Goal: Navigation & Orientation: Find specific page/section

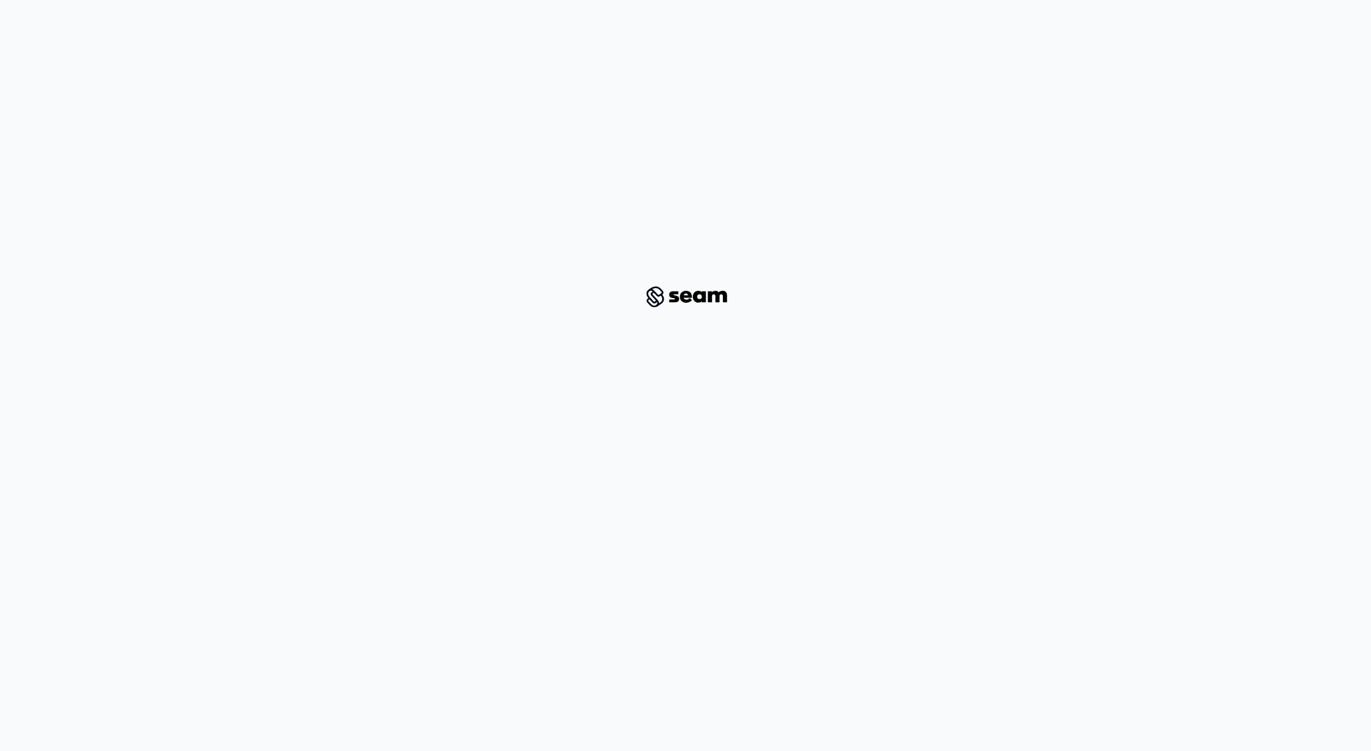
click at [1282, 238] on div at bounding box center [685, 296] width 1307 height 551
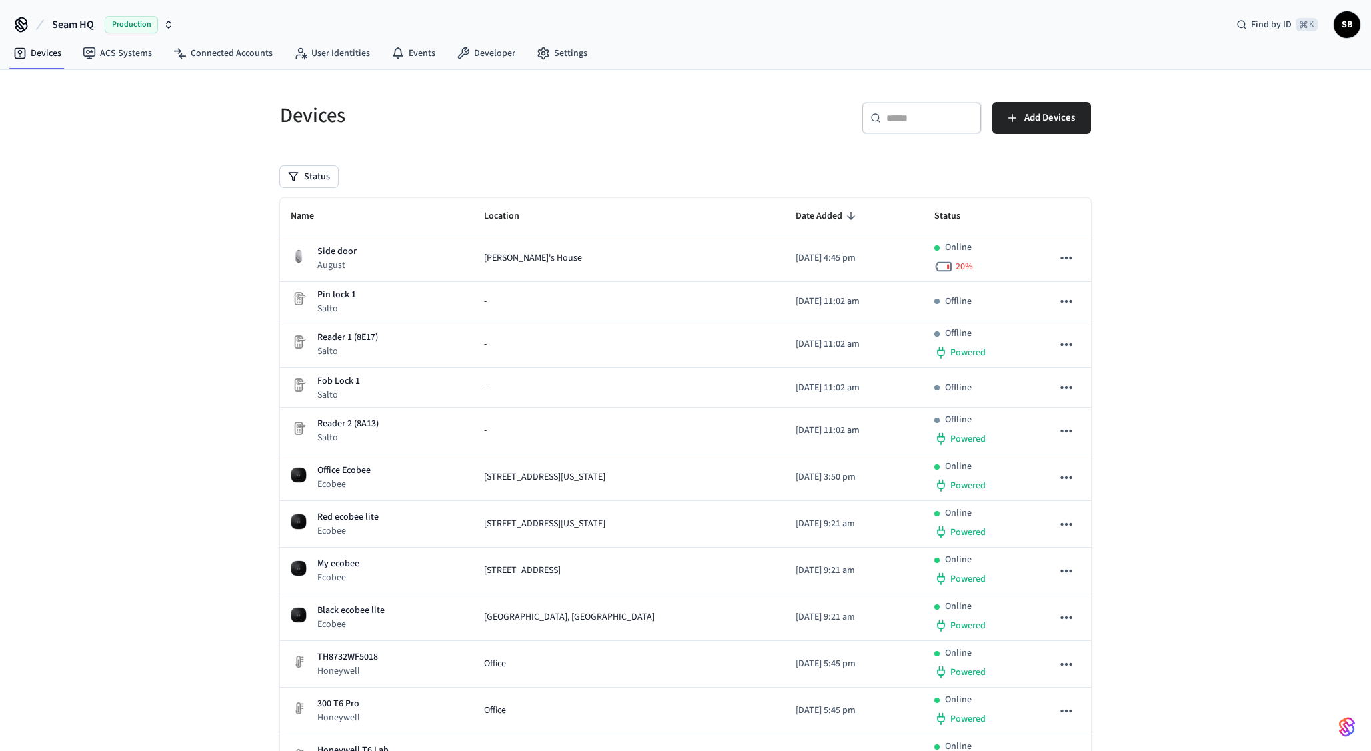
click at [1148, 589] on div "Devices ​ ​ Add Devices Status Name Location Date Added Status Side door August…" at bounding box center [685, 467] width 1371 height 794
click at [1170, 369] on div "Devices ​ ​ Add Devices Status Name Location Date Added Status Side door August…" at bounding box center [685, 467] width 1371 height 794
click at [120, 63] on link "ACS Systems" at bounding box center [117, 53] width 91 height 24
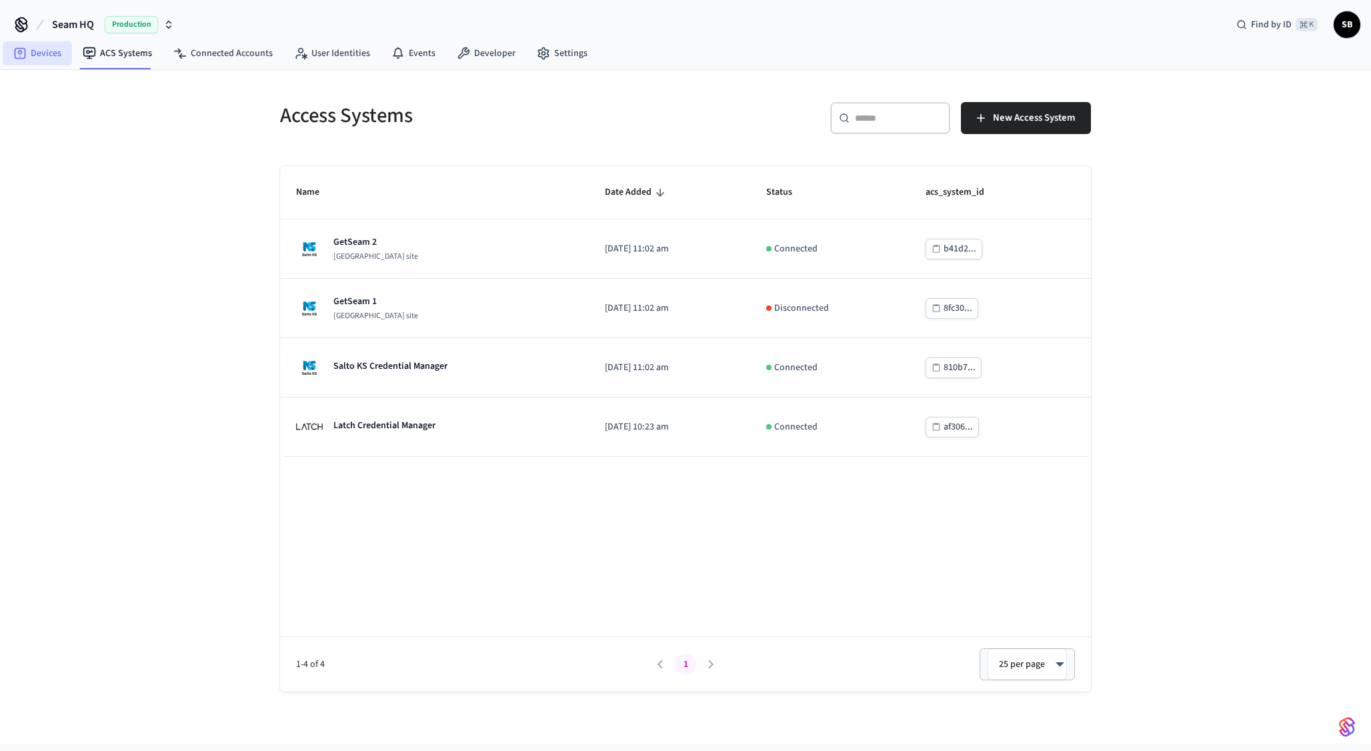
click at [37, 63] on link "Devices" at bounding box center [37, 53] width 69 height 24
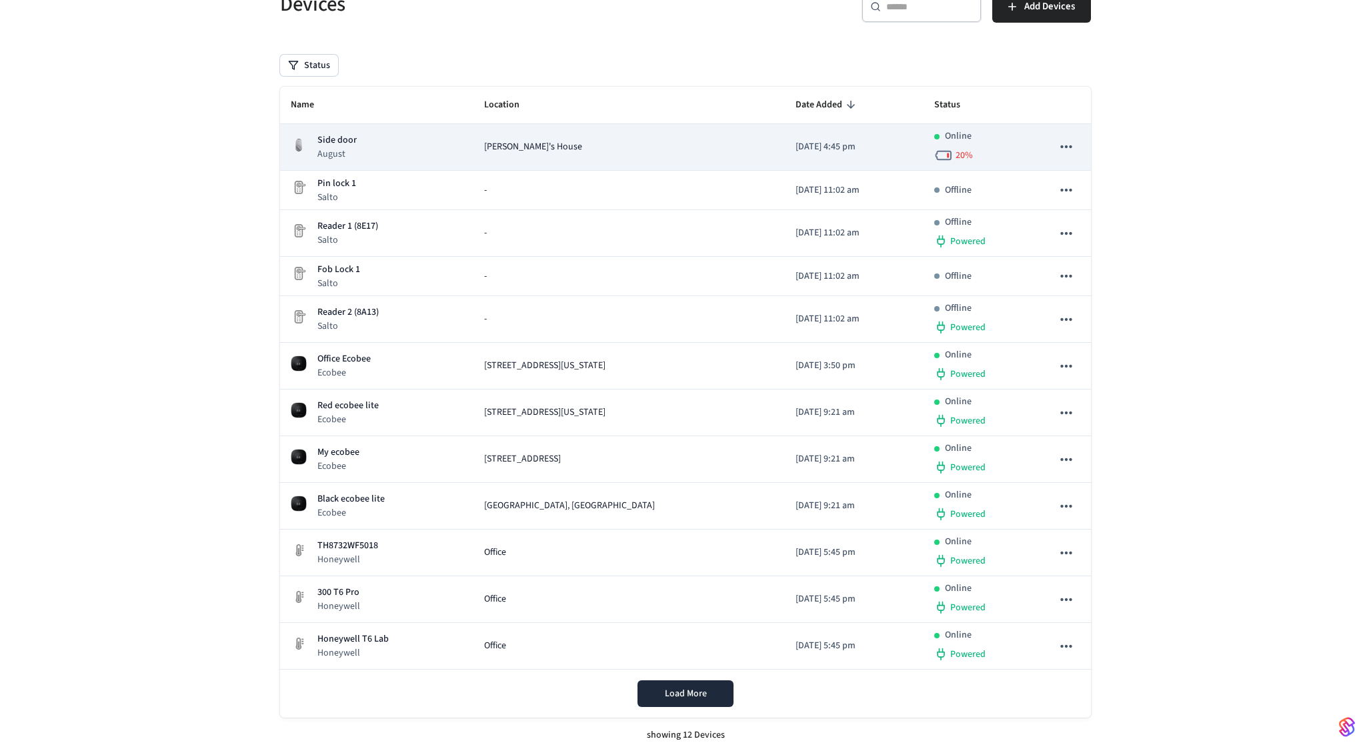
scroll to position [113, 0]
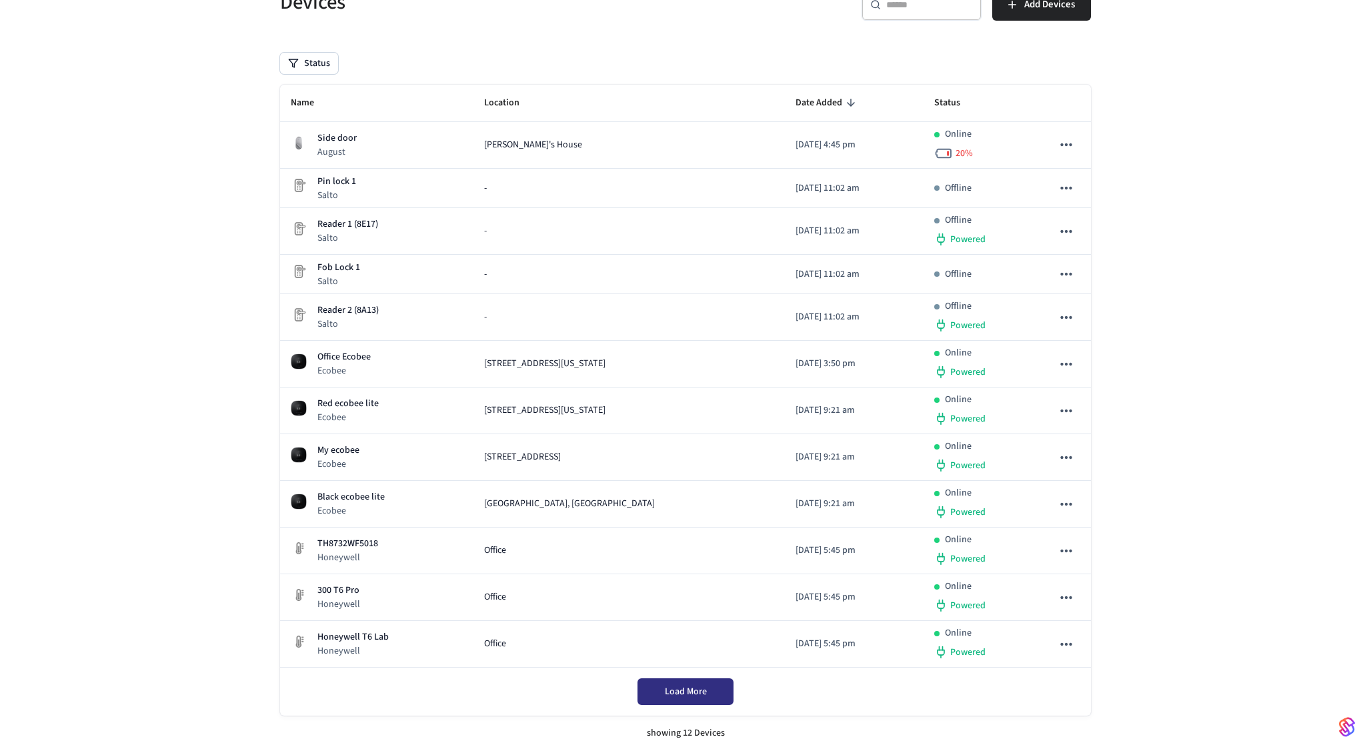
click at [670, 692] on span "Load More" at bounding box center [686, 691] width 42 height 13
